Goal: Task Accomplishment & Management: Manage account settings

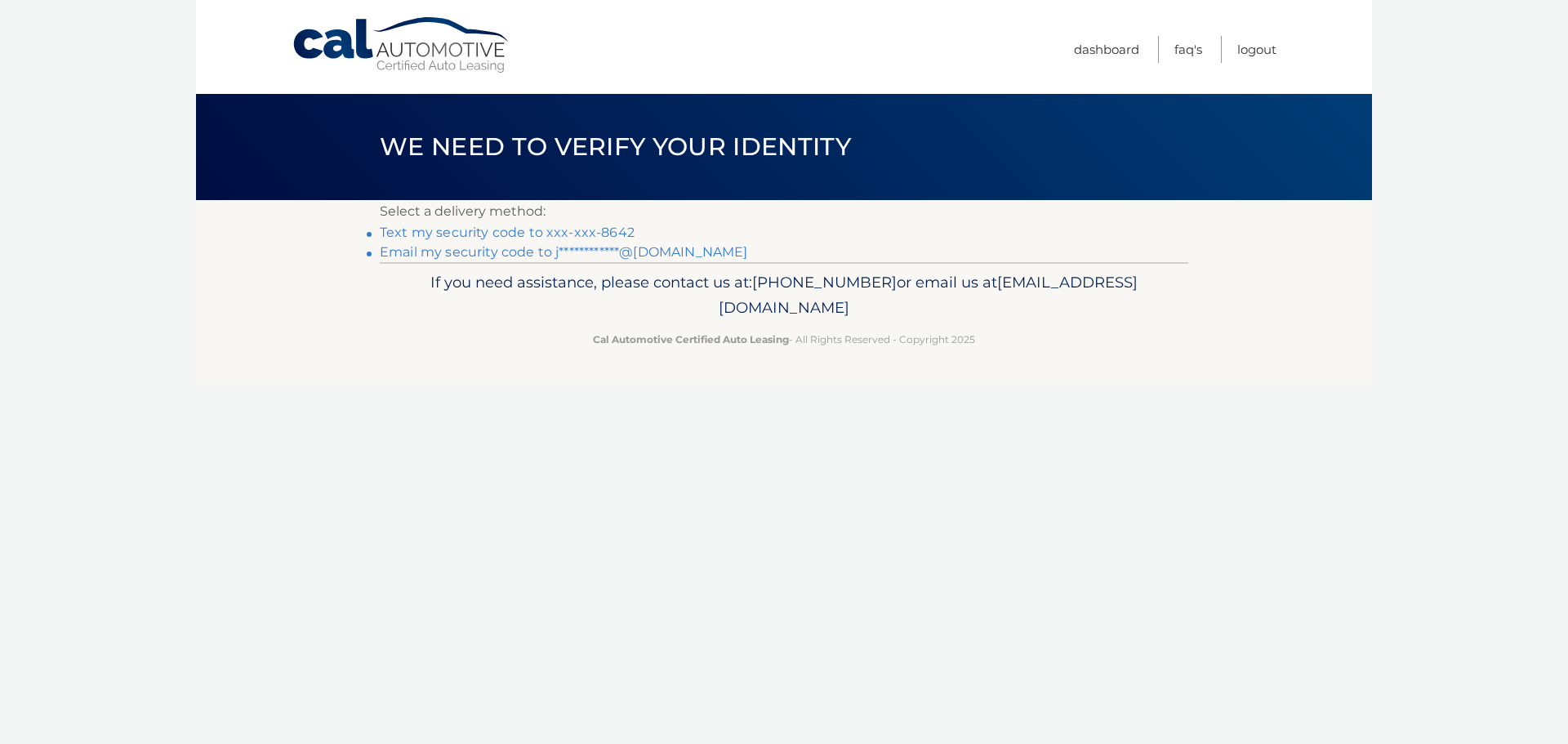
click at [428, 231] on link "Text my security code to xxx-xxx-8642" at bounding box center [507, 232] width 255 height 15
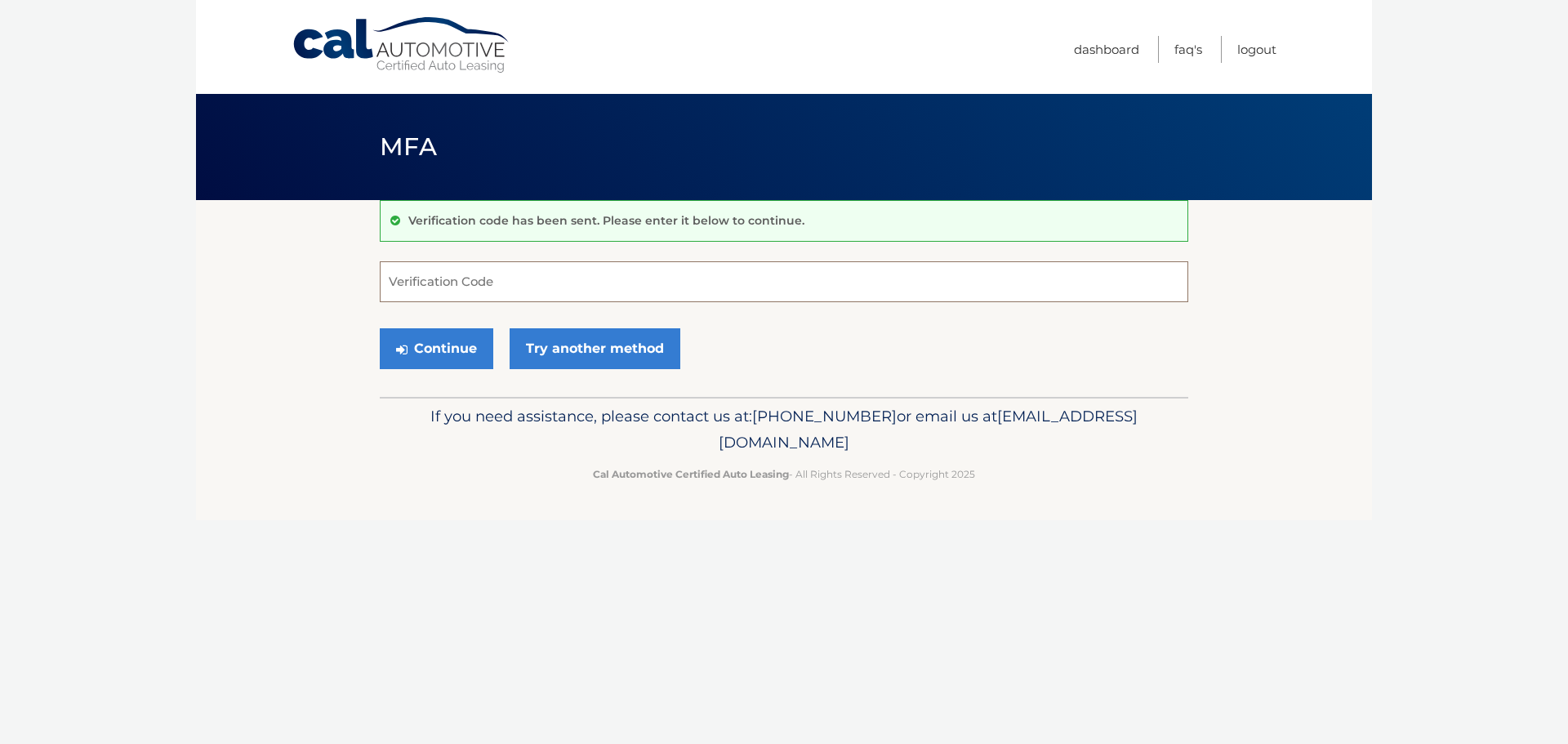
click at [461, 279] on input "Verification Code" at bounding box center [784, 281] width 809 height 41
type input "593662"
click at [470, 352] on button "Continue" at bounding box center [437, 348] width 114 height 41
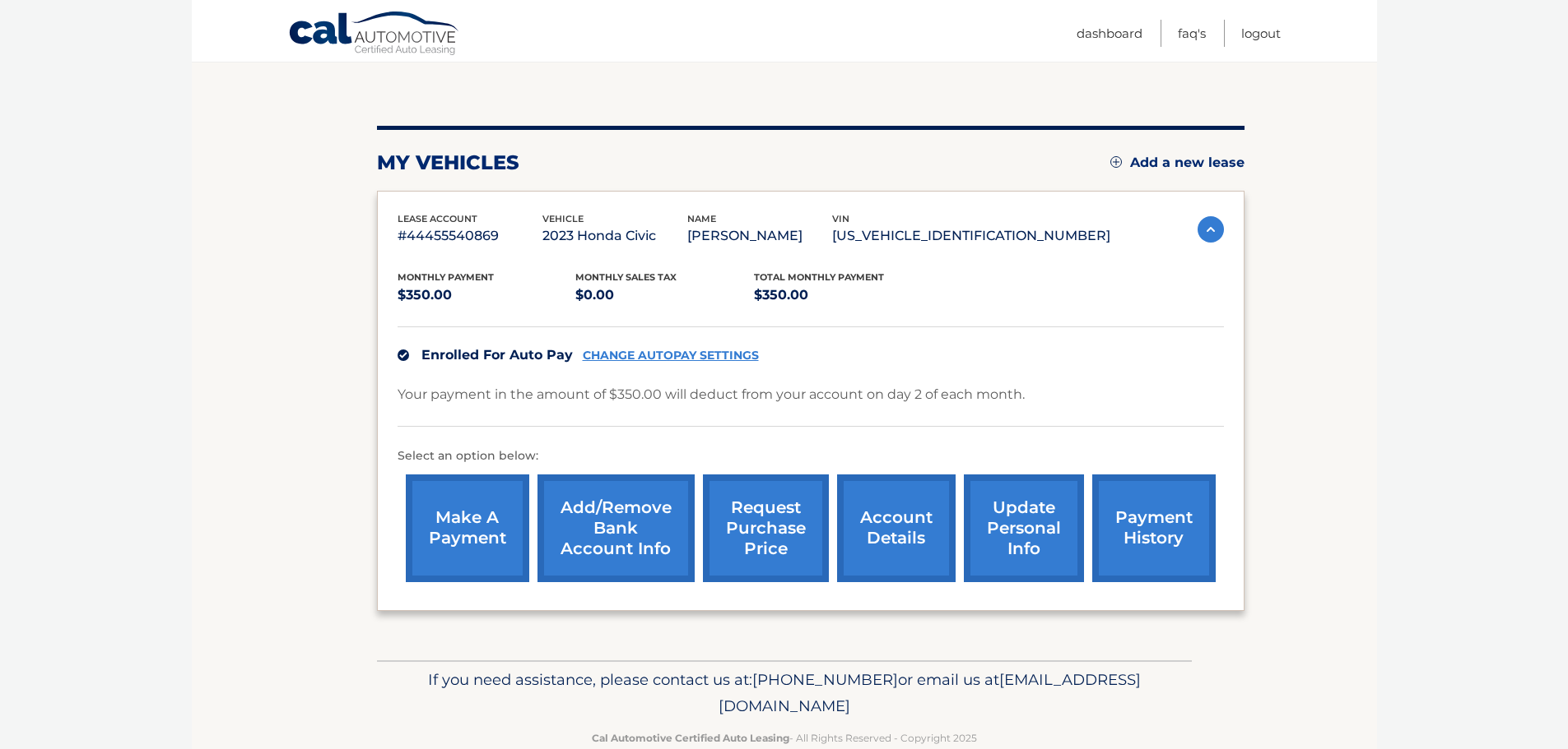
scroll to position [165, 0]
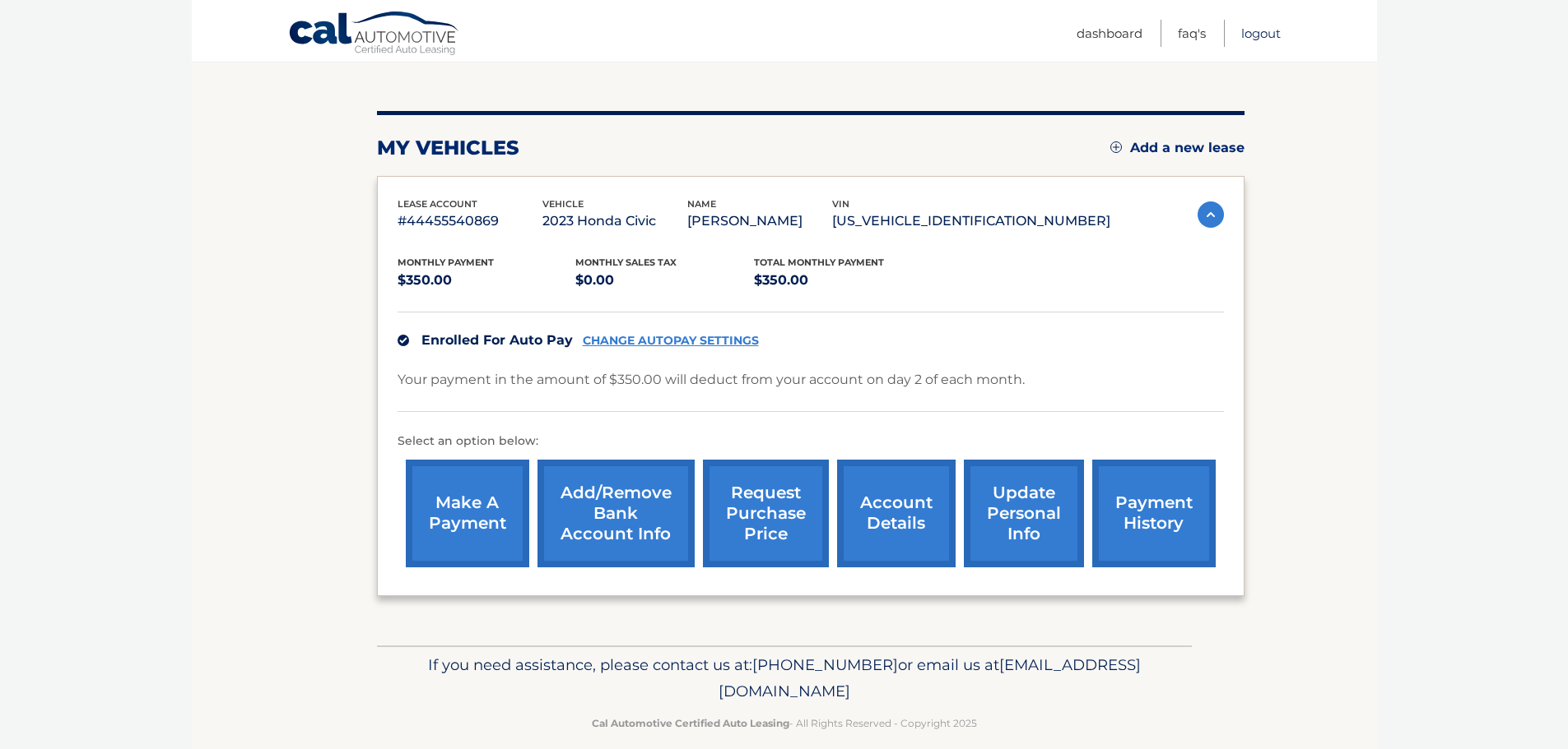
click at [1256, 32] on link "Logout" at bounding box center [1260, 34] width 39 height 27
